Goal: Check status

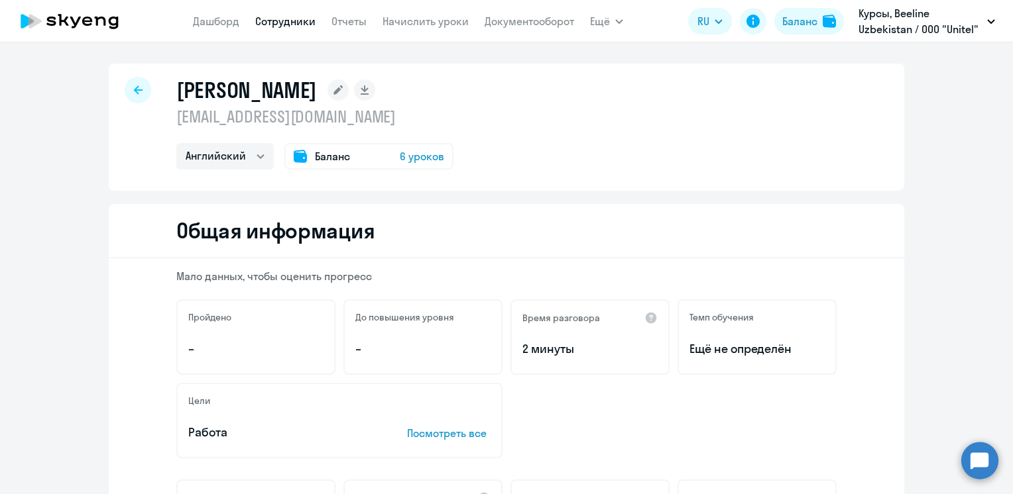
select select "english"
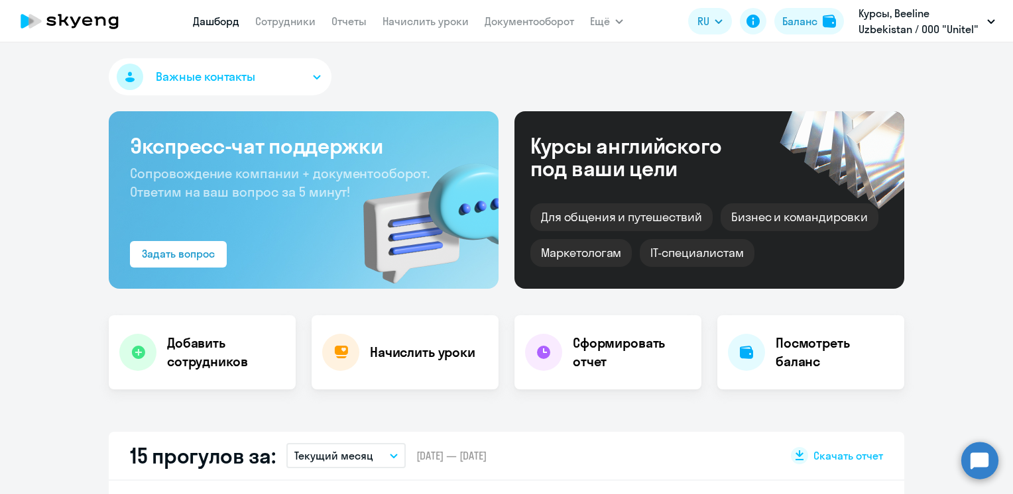
select select "30"
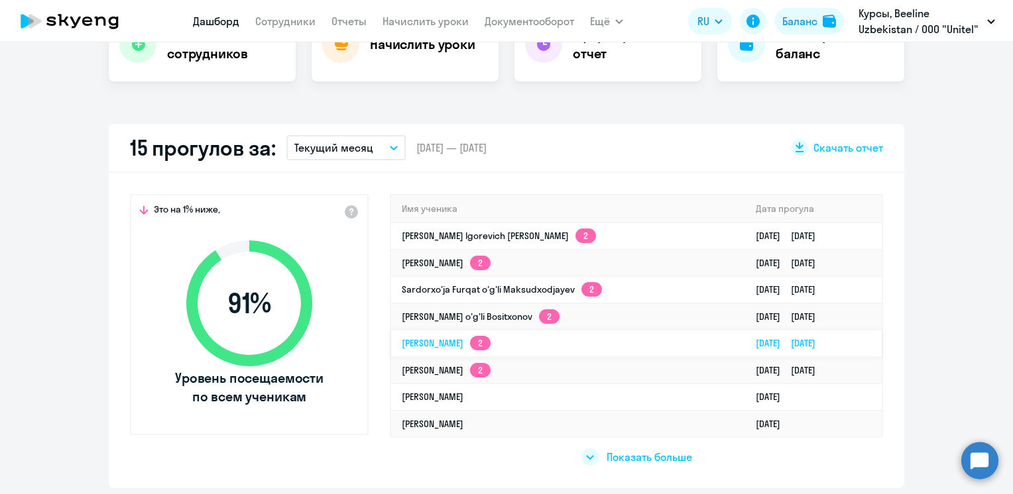
scroll to position [398, 0]
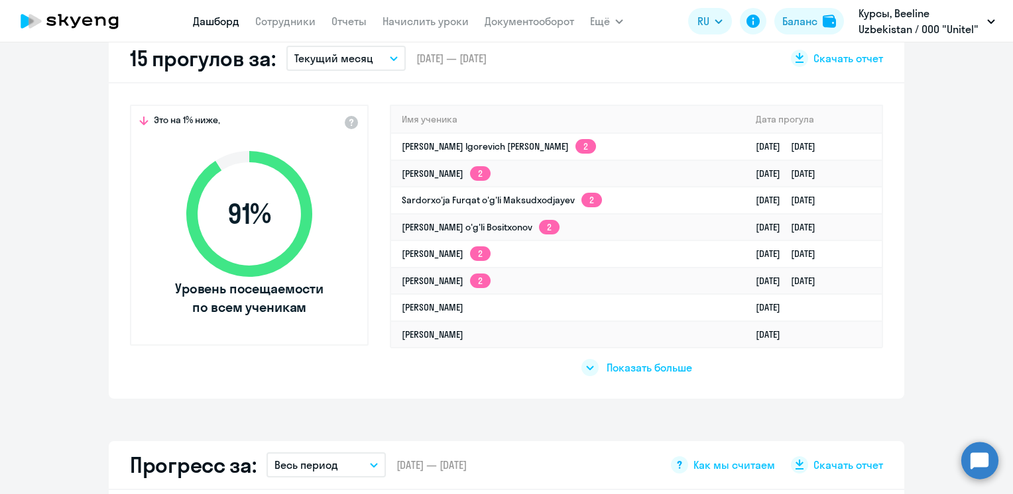
click at [666, 367] on span "Показать больше" at bounding box center [649, 368] width 86 height 15
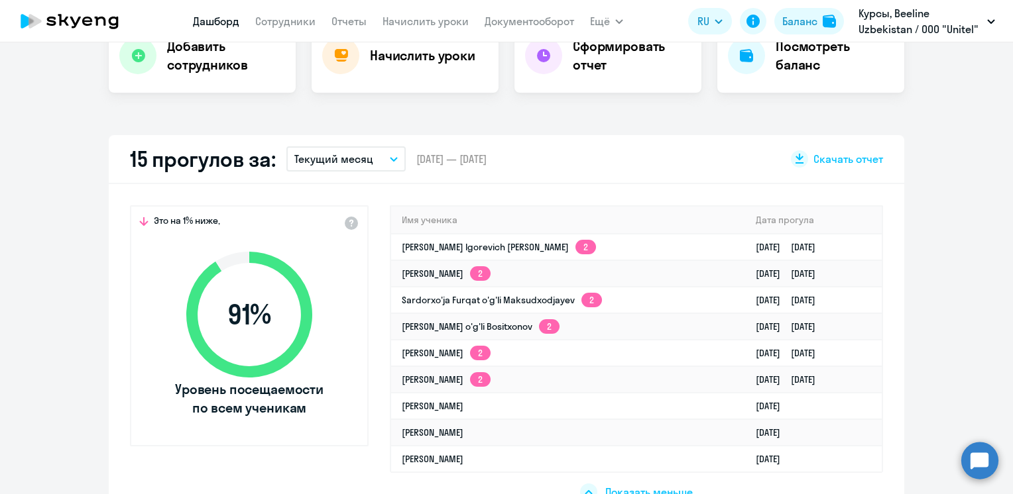
scroll to position [331, 0]
